Goal: Transaction & Acquisition: Register for event/course

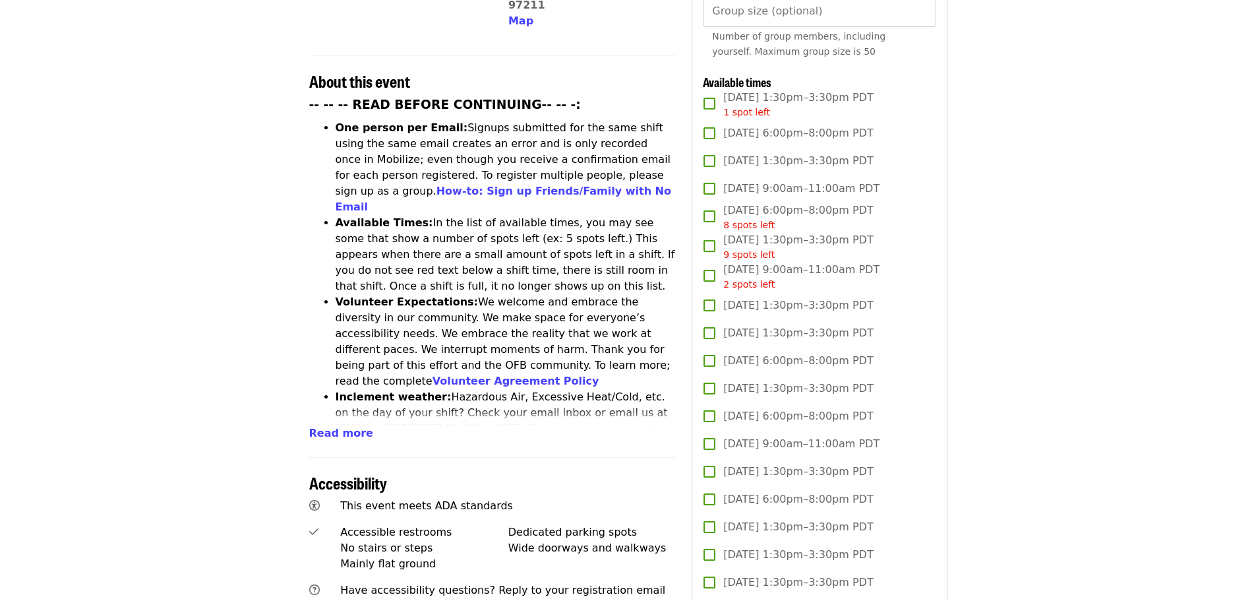
scroll to position [396, 0]
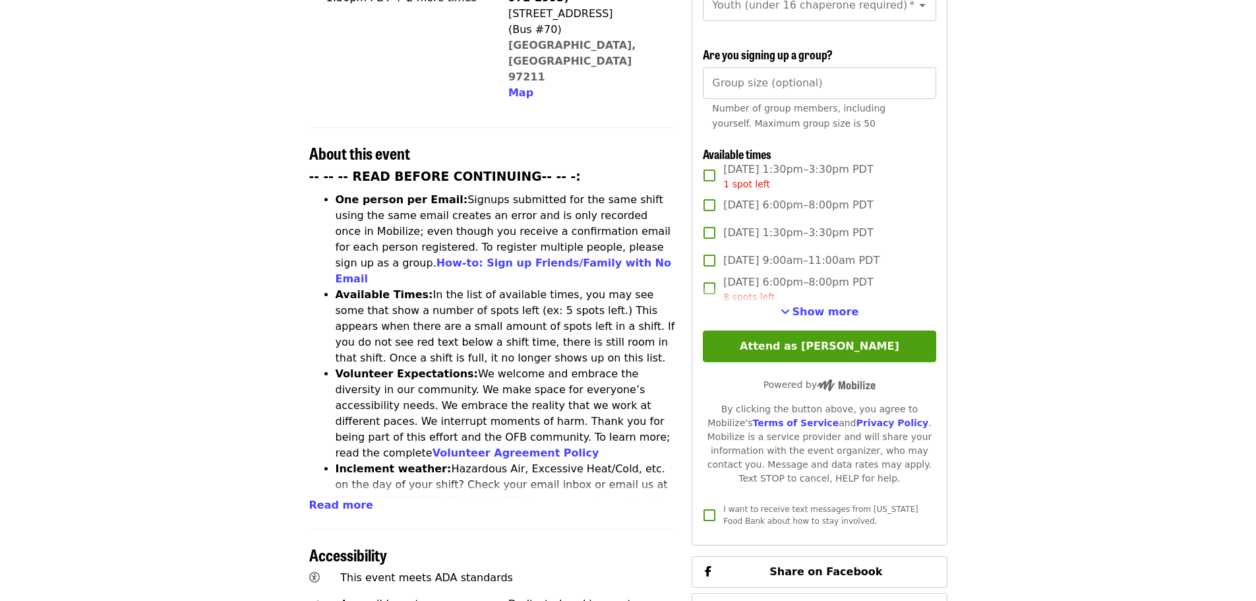
scroll to position [396, 0]
click at [837, 312] on span "Show more" at bounding box center [826, 311] width 67 height 13
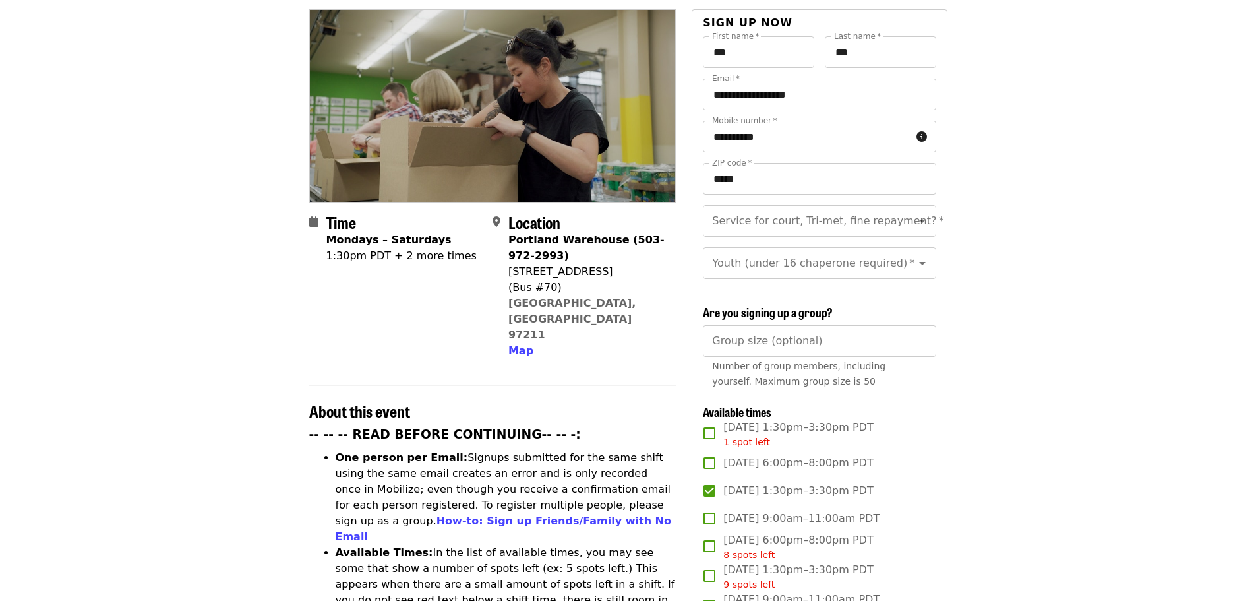
scroll to position [66, 0]
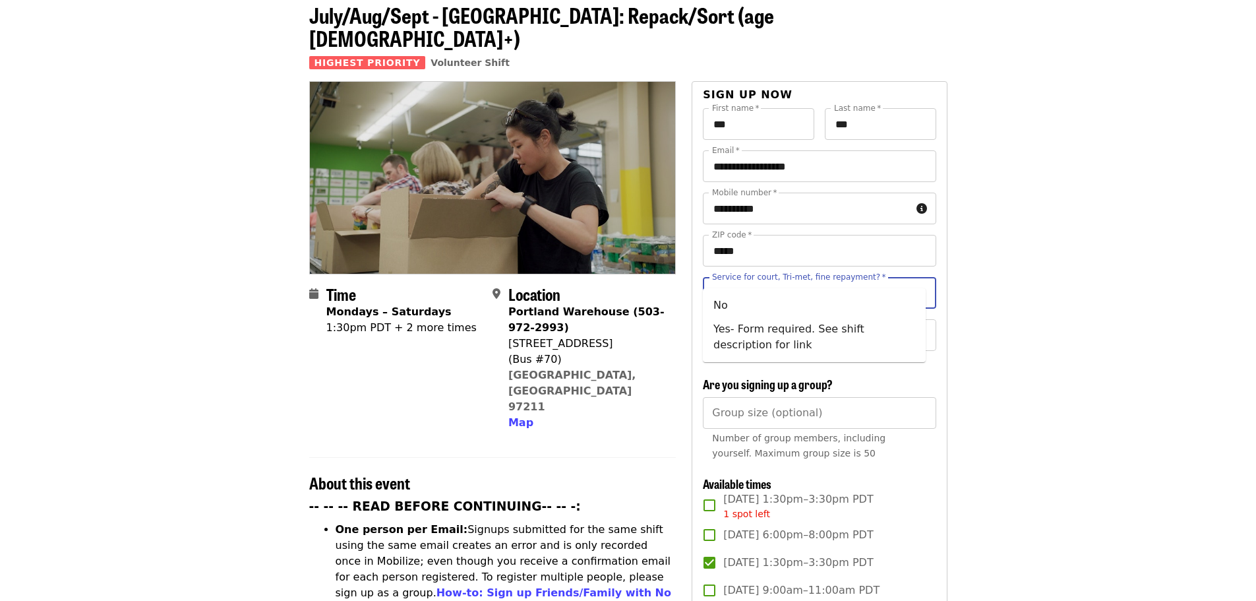
click at [826, 280] on input "Service for court, Tri-met, fine repayment?   *" at bounding box center [802, 292] width 179 height 25
click at [844, 306] on li "No" at bounding box center [814, 305] width 223 height 24
type input "**"
click at [833, 331] on input "Youth (under 16 chaperone required)   *" at bounding box center [802, 334] width 179 height 25
click at [824, 363] on li "16 and older" at bounding box center [814, 357] width 223 height 24
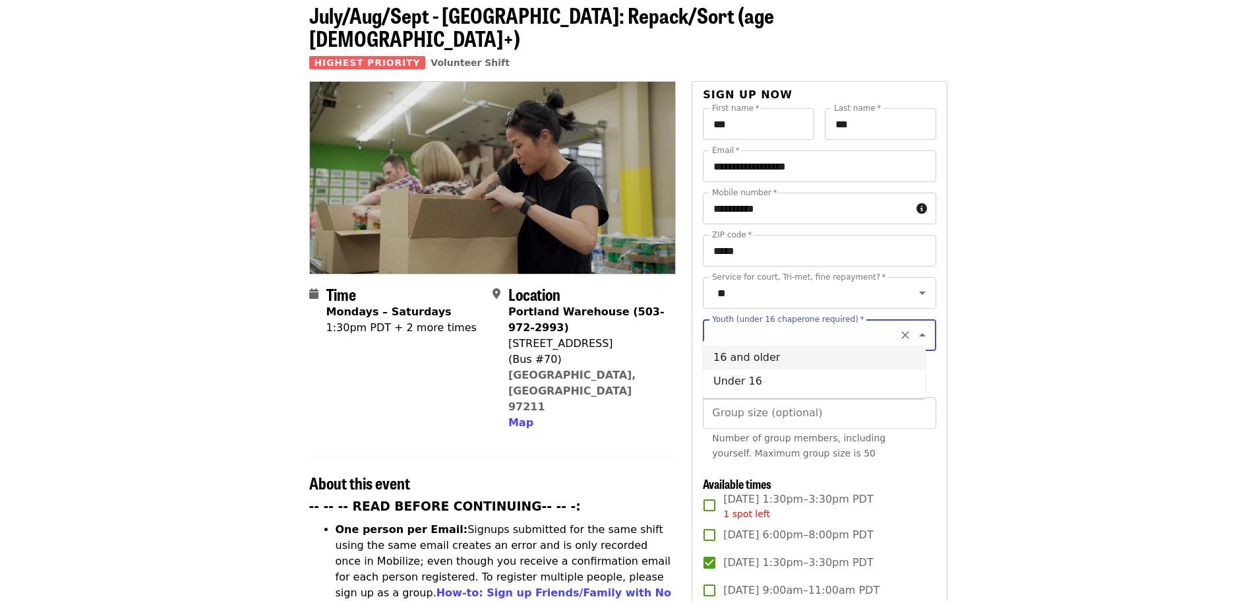
type input "**********"
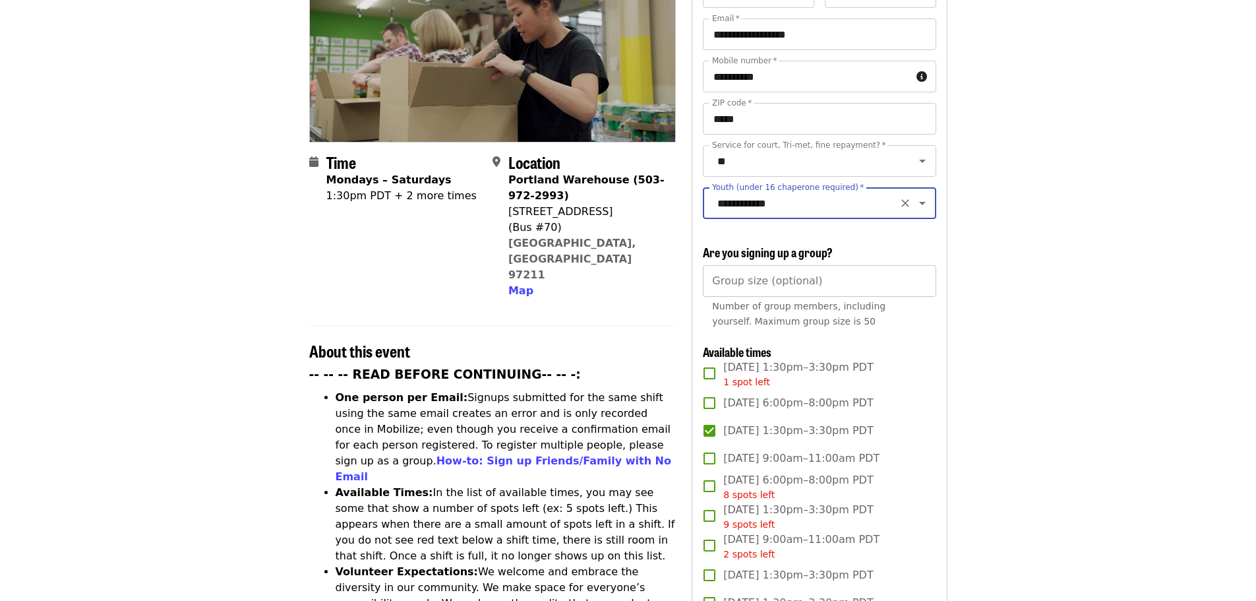
click at [858, 274] on input "Group size (optional)" at bounding box center [819, 281] width 233 height 32
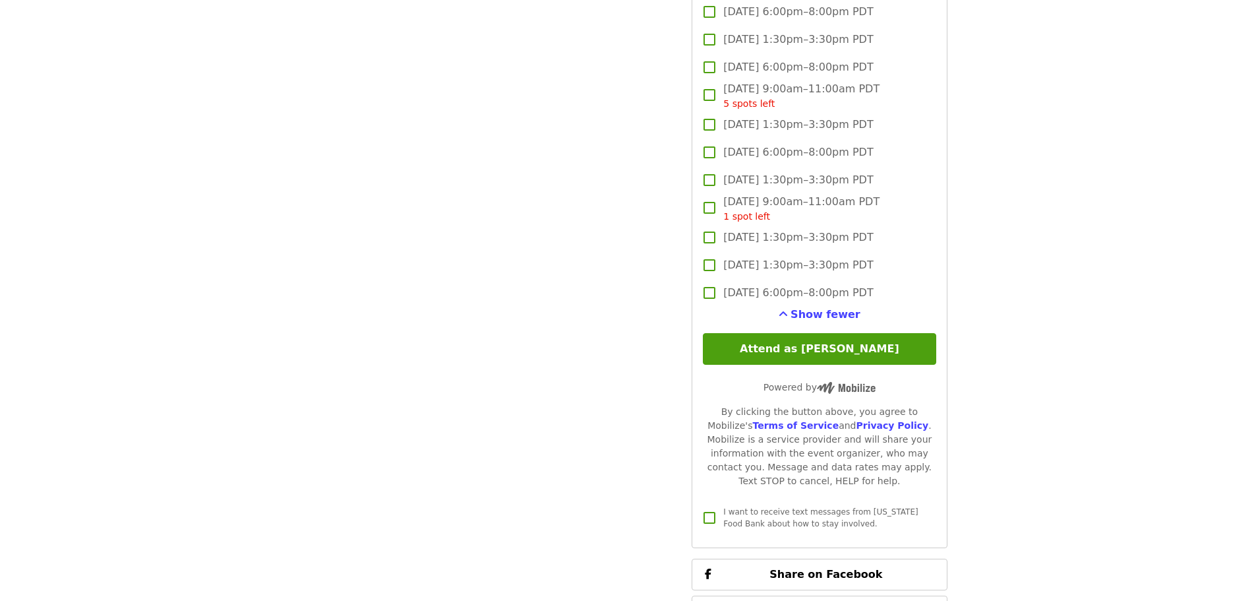
scroll to position [2176, 0]
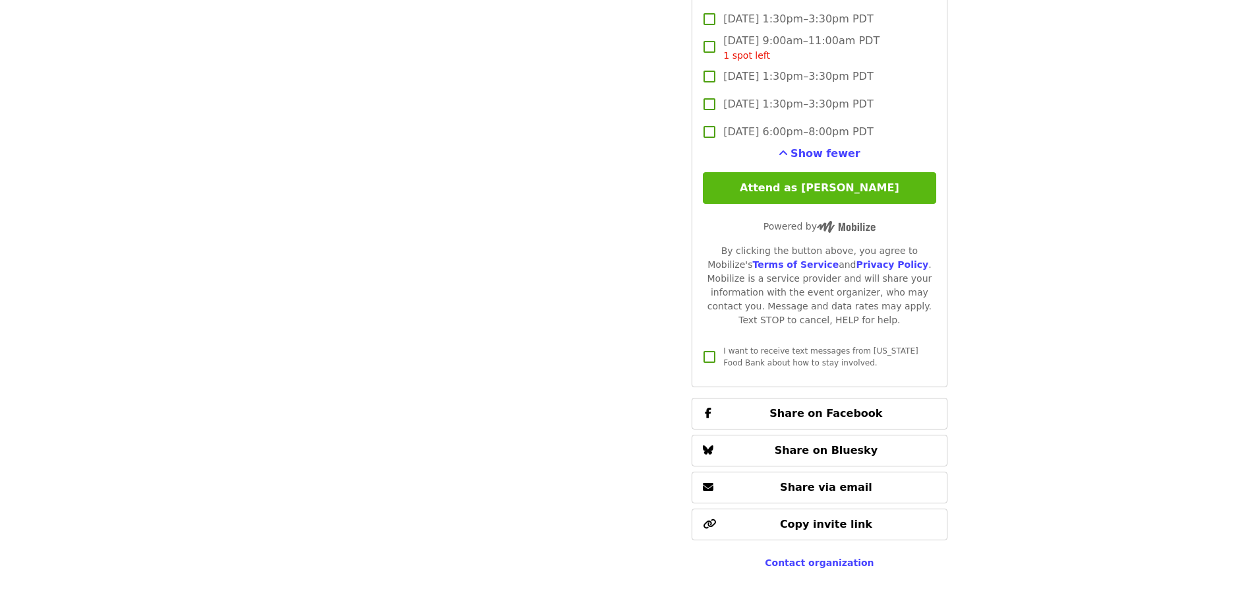
type input "*"
drag, startPoint x: 831, startPoint y: 187, endPoint x: 847, endPoint y: 185, distance: 15.9
click at [831, 187] on button "Attend as [PERSON_NAME]" at bounding box center [819, 188] width 233 height 32
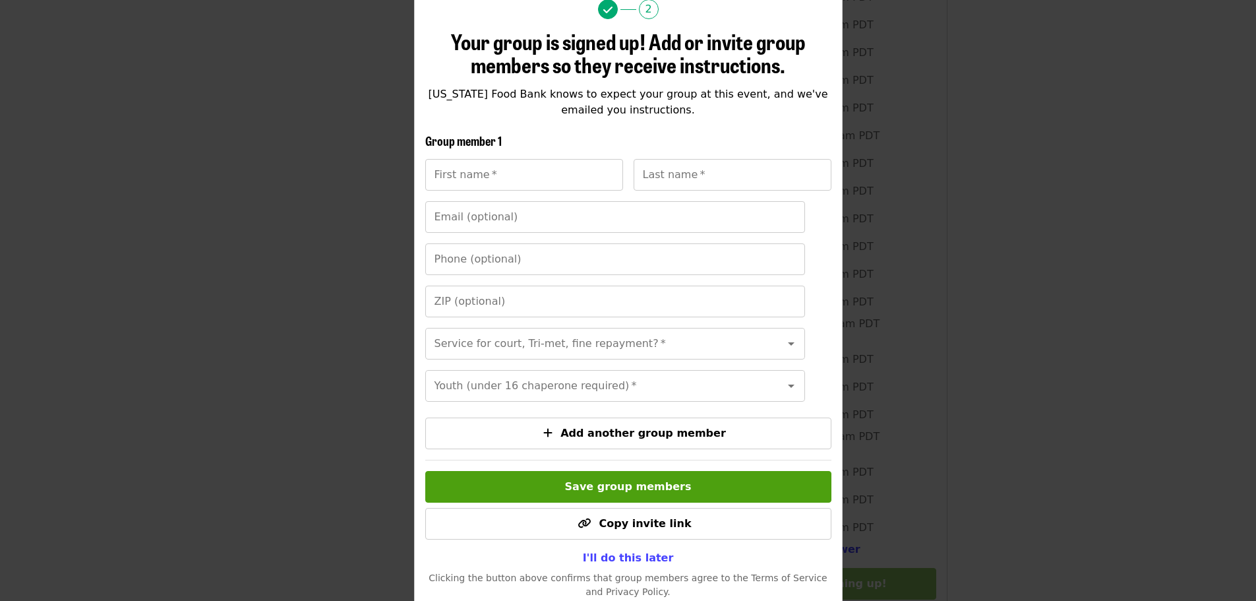
scroll to position [120, 0]
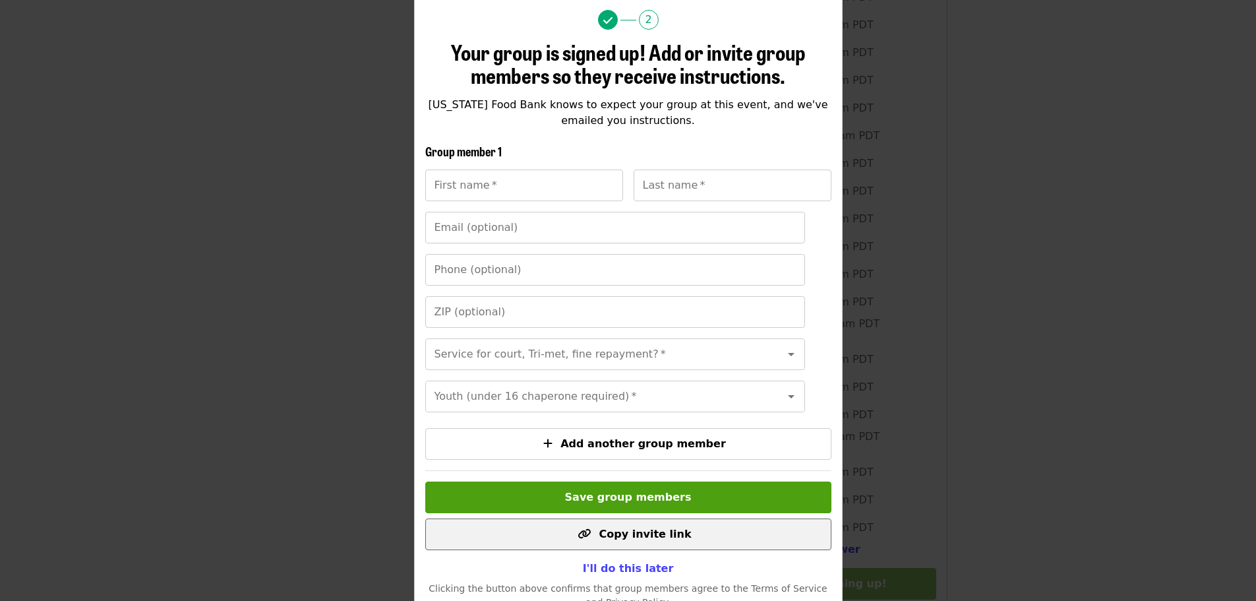
click at [667, 540] on span "Copy invite link" at bounding box center [645, 533] width 92 height 13
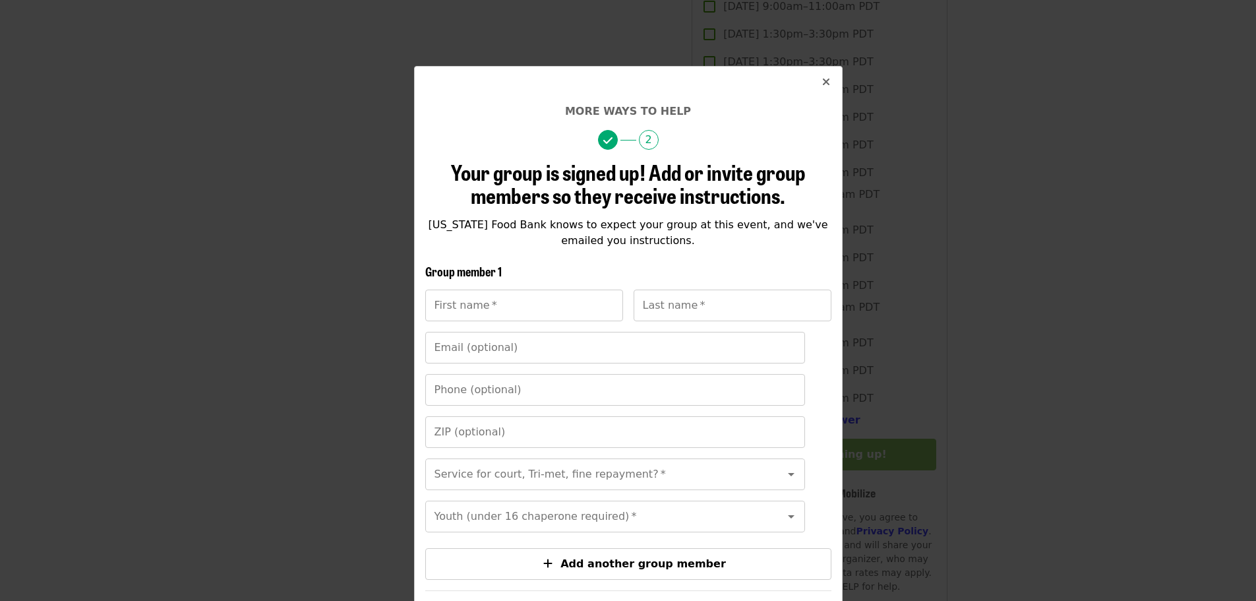
scroll to position [1846, 0]
click at [643, 139] on span "2" at bounding box center [649, 140] width 20 height 20
click at [813, 82] on button "Close" at bounding box center [826, 83] width 32 height 32
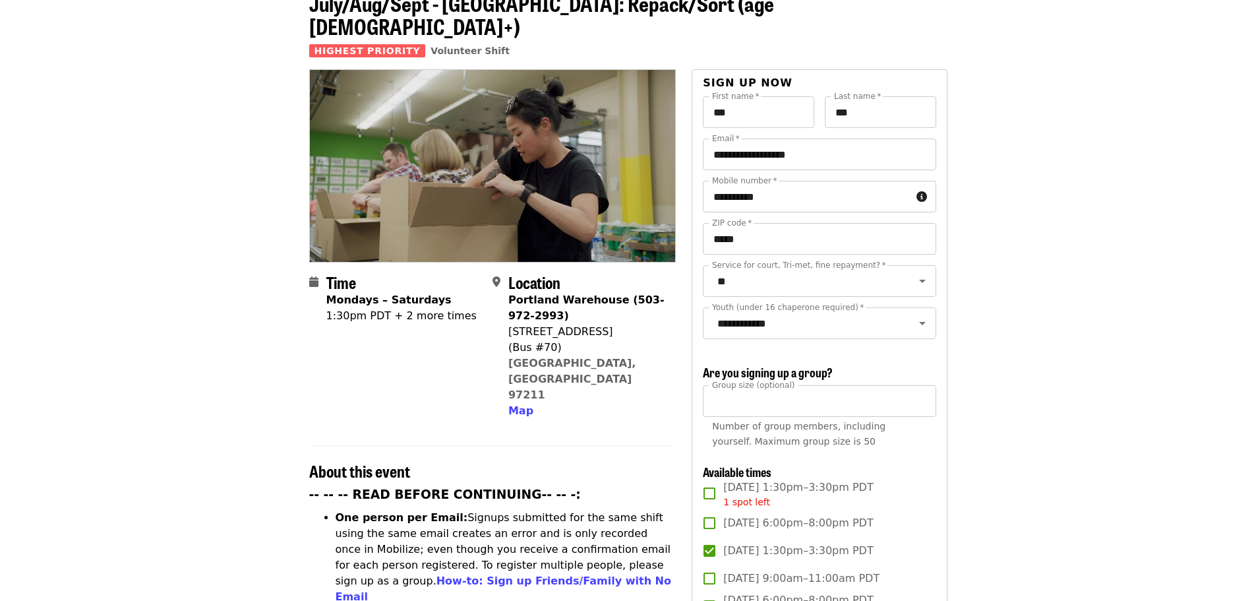
scroll to position [0, 0]
